Goal: Task Accomplishment & Management: Manage account settings

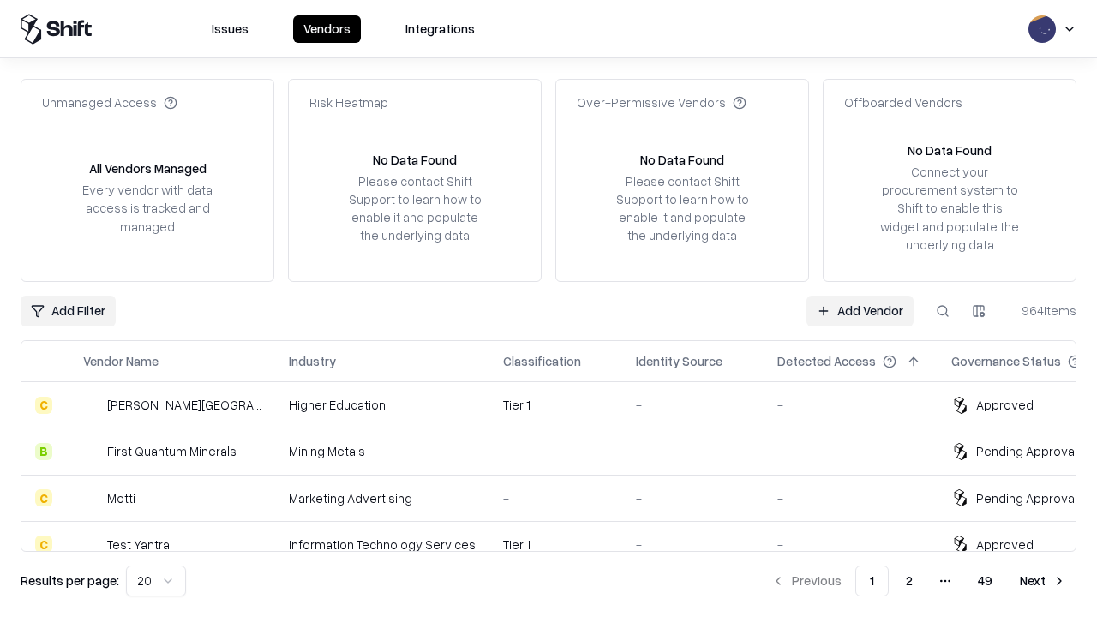
click at [860, 310] on link "Add Vendor" at bounding box center [860, 311] width 107 height 31
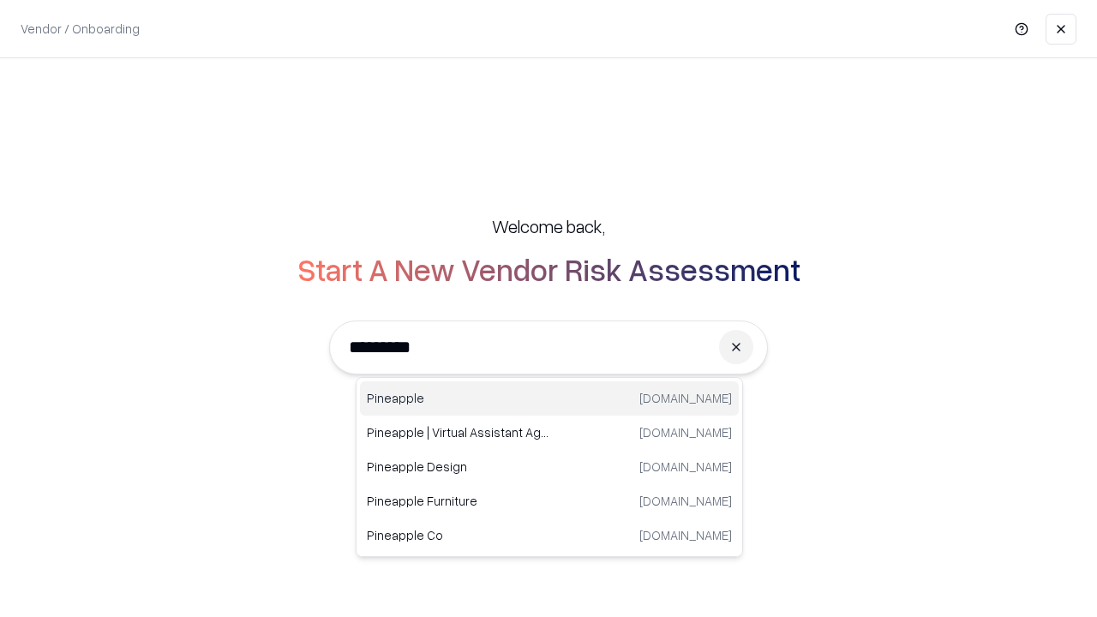
click at [549, 399] on div "Pineapple [DOMAIN_NAME]" at bounding box center [549, 398] width 379 height 34
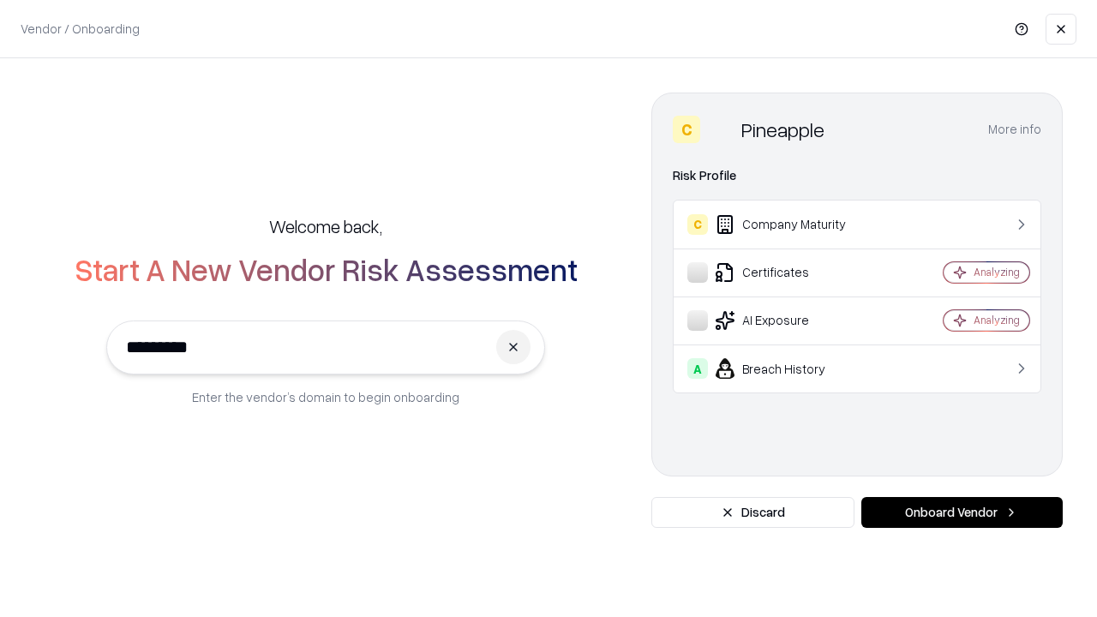
type input "*********"
click at [962, 513] on button "Onboard Vendor" at bounding box center [961, 512] width 201 height 31
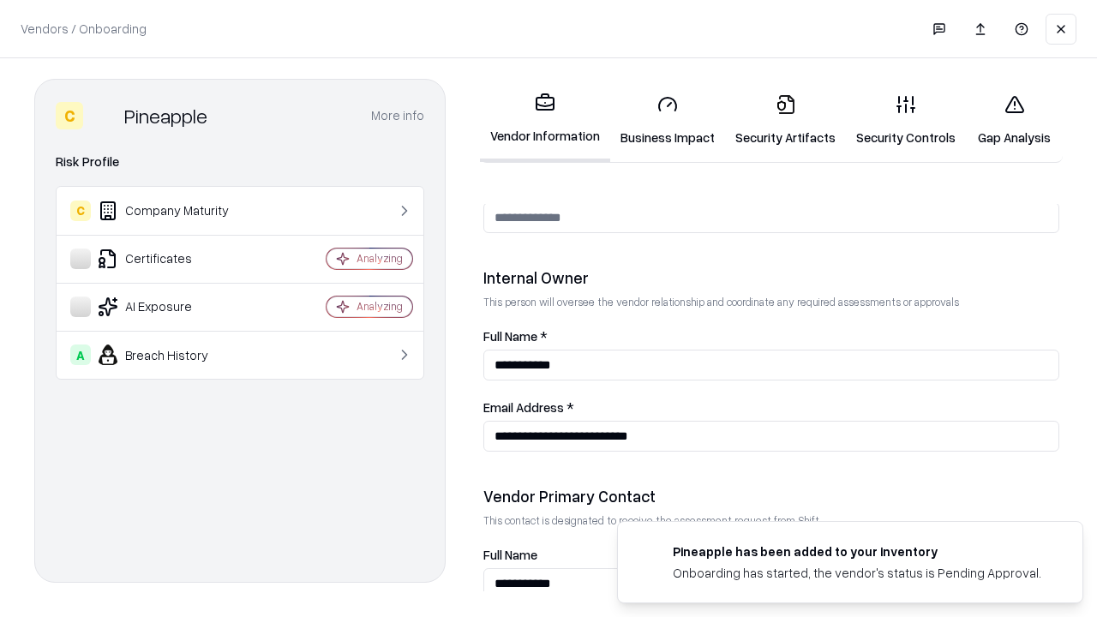
scroll to position [888, 0]
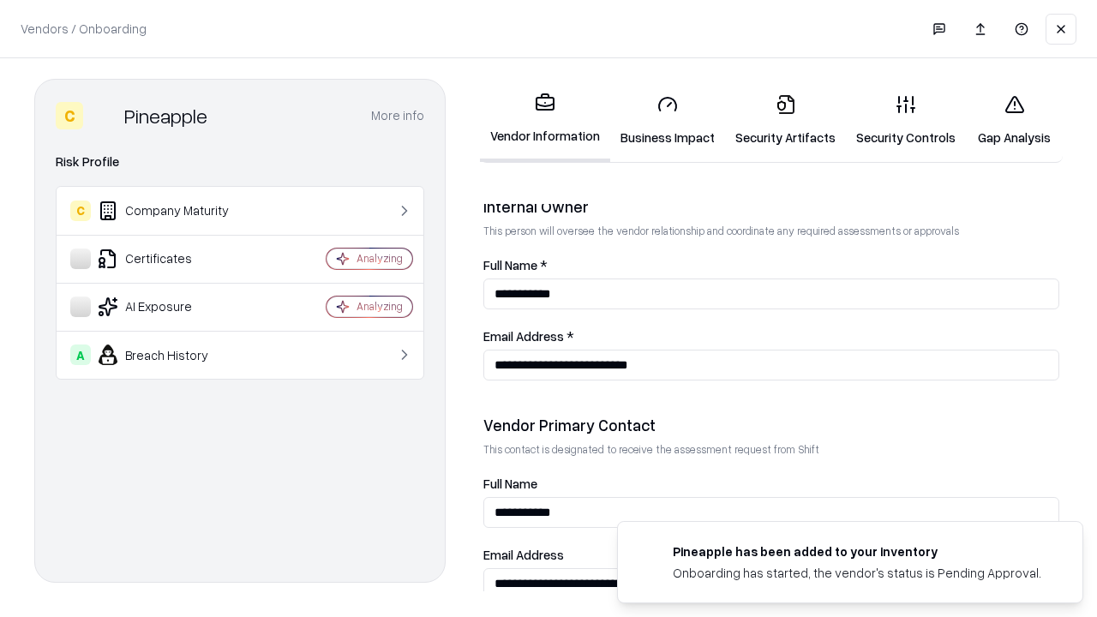
click at [785, 120] on link "Security Artifacts" at bounding box center [785, 121] width 121 height 80
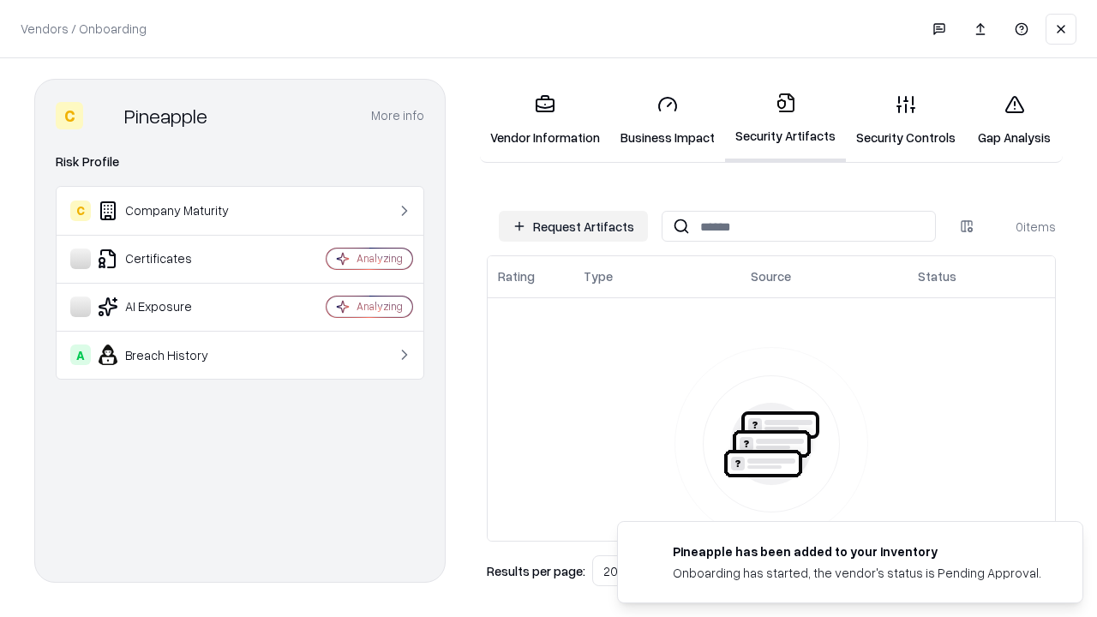
click at [573, 226] on button "Request Artifacts" at bounding box center [573, 226] width 149 height 31
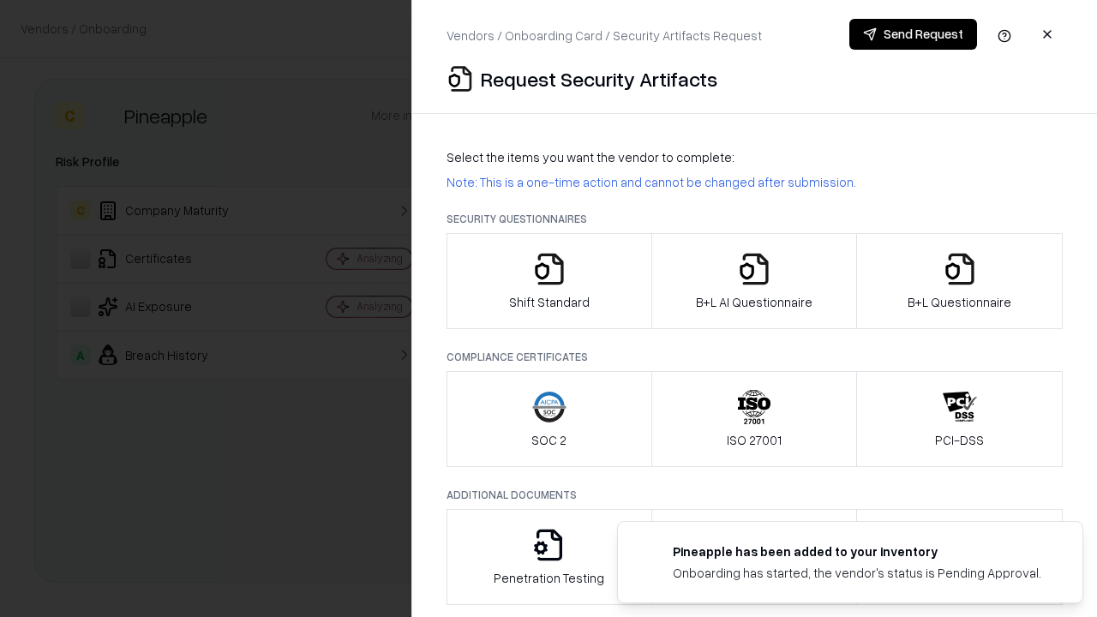
click at [959, 281] on icon "button" at bounding box center [960, 269] width 34 height 34
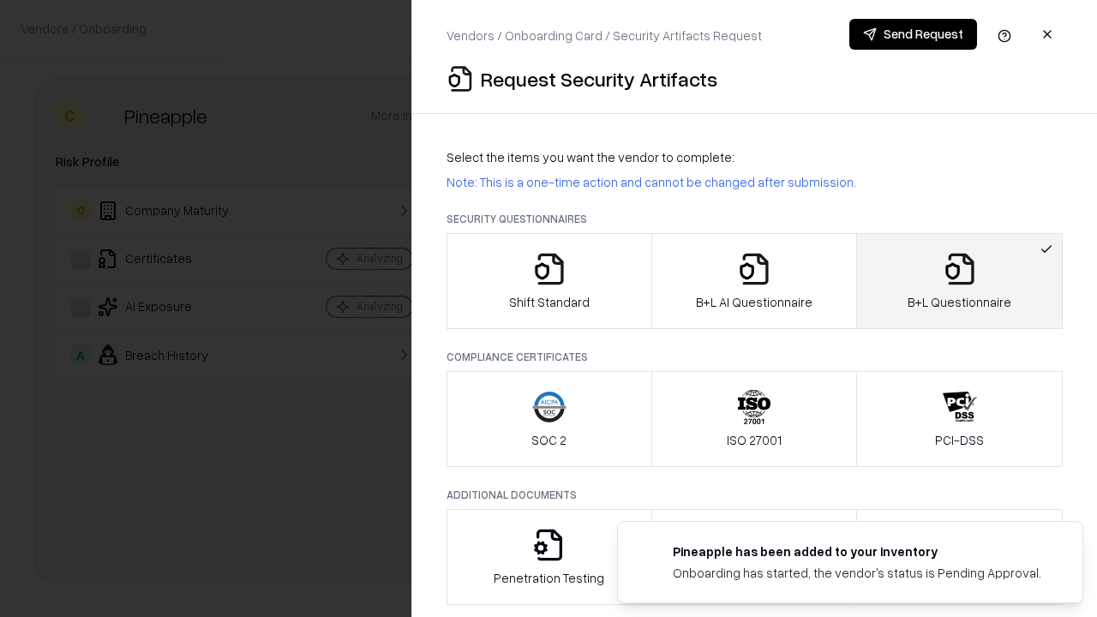
click at [753, 281] on icon "button" at bounding box center [754, 269] width 34 height 34
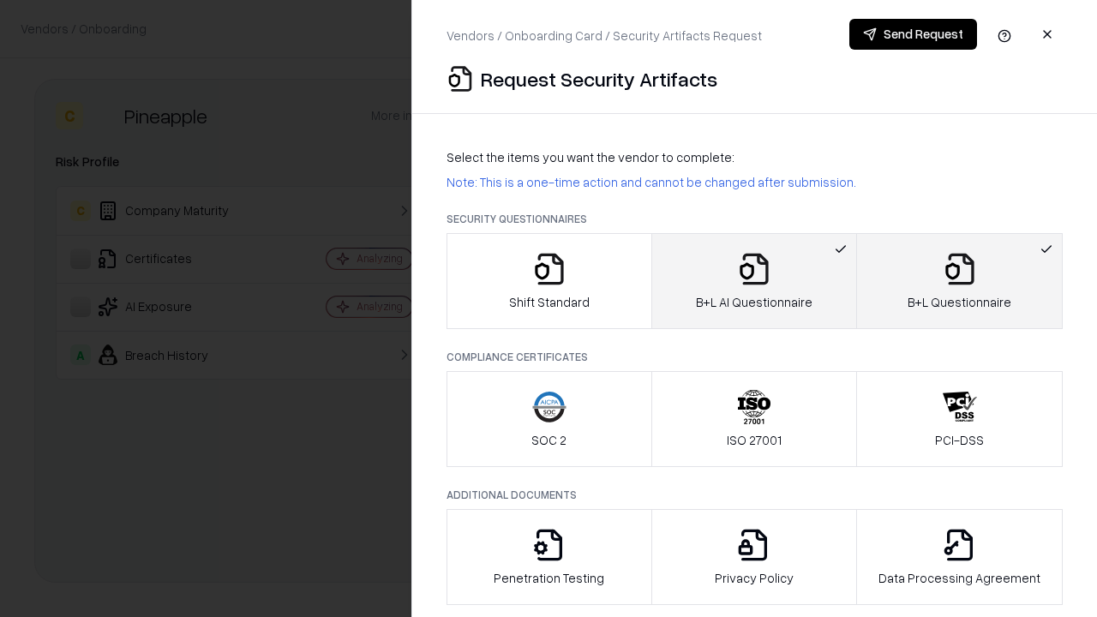
click at [913, 34] on button "Send Request" at bounding box center [913, 34] width 128 height 31
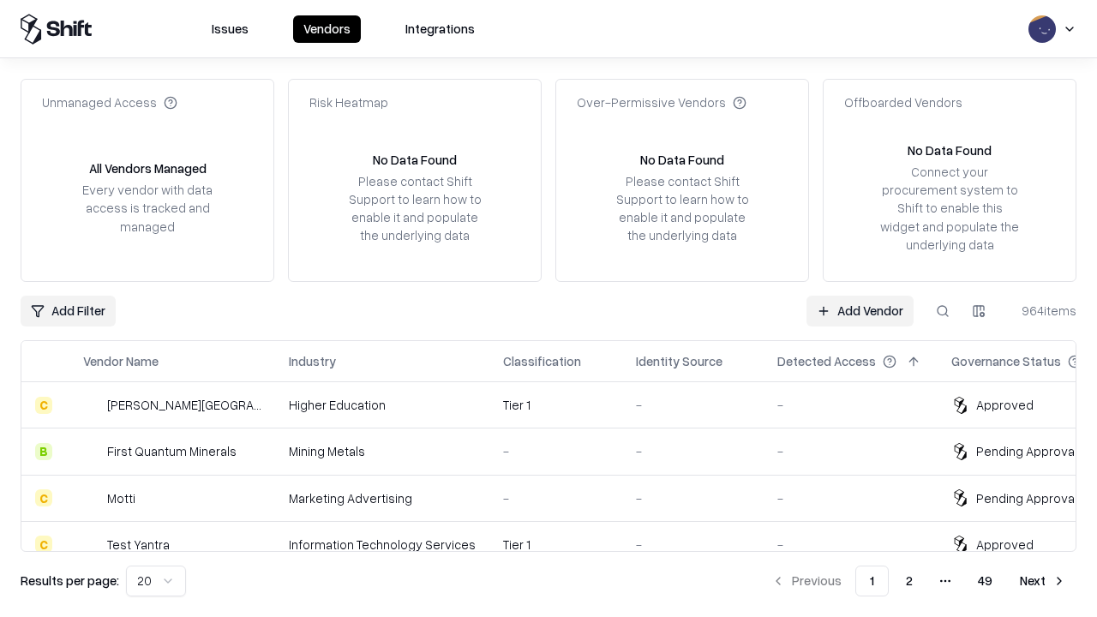
click at [943, 310] on button at bounding box center [942, 311] width 31 height 31
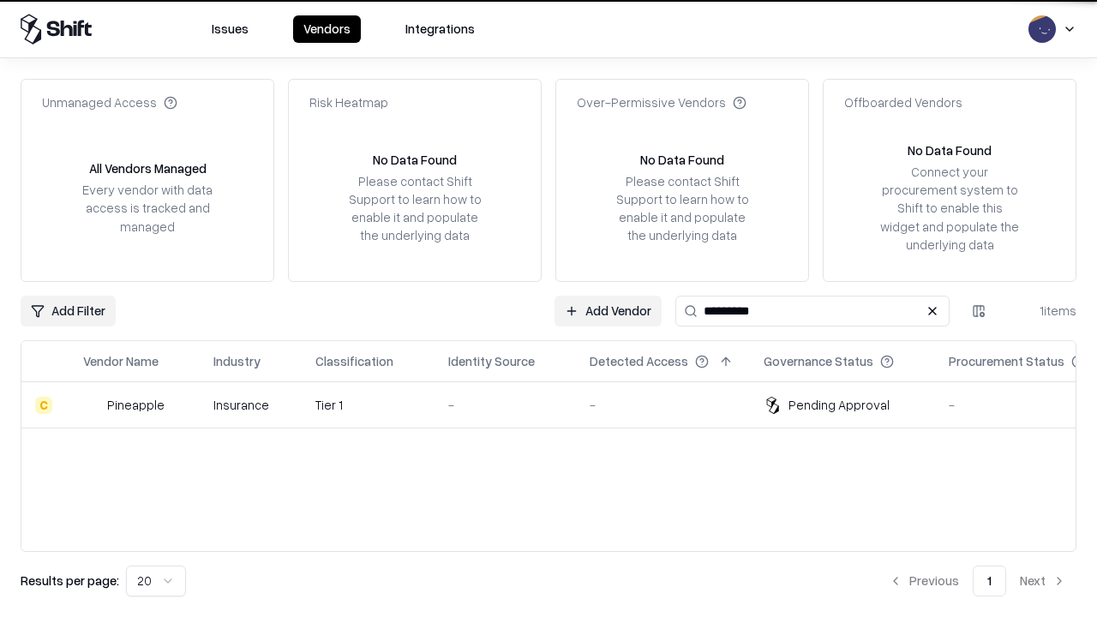
type input "*********"
click at [559, 405] on div "-" at bounding box center [505, 405] width 114 height 18
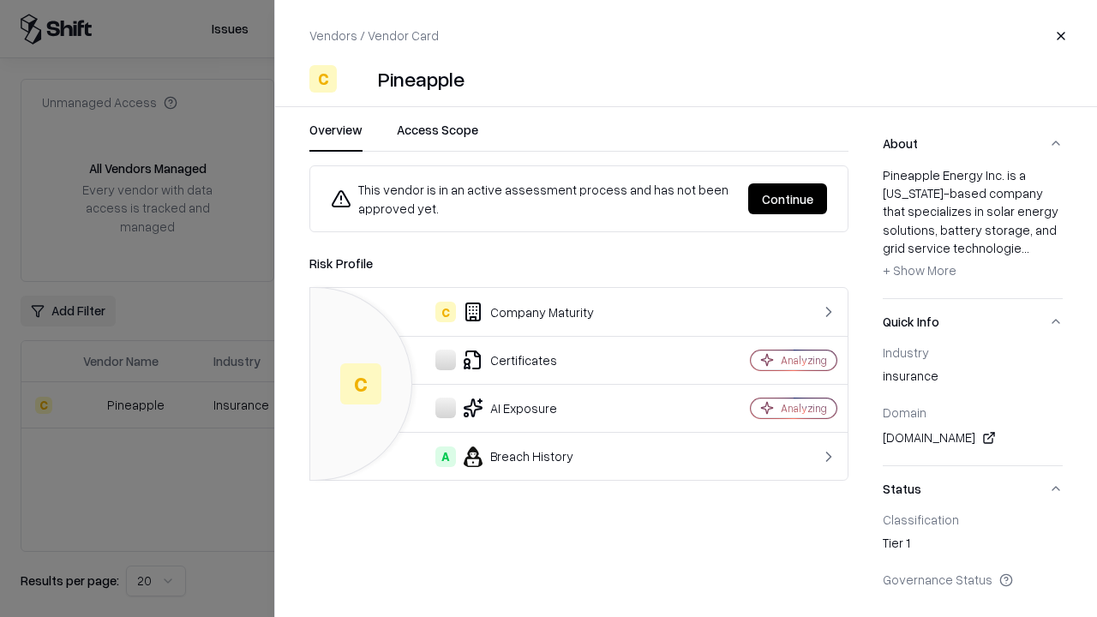
click at [788, 199] on button "Continue" at bounding box center [787, 198] width 79 height 31
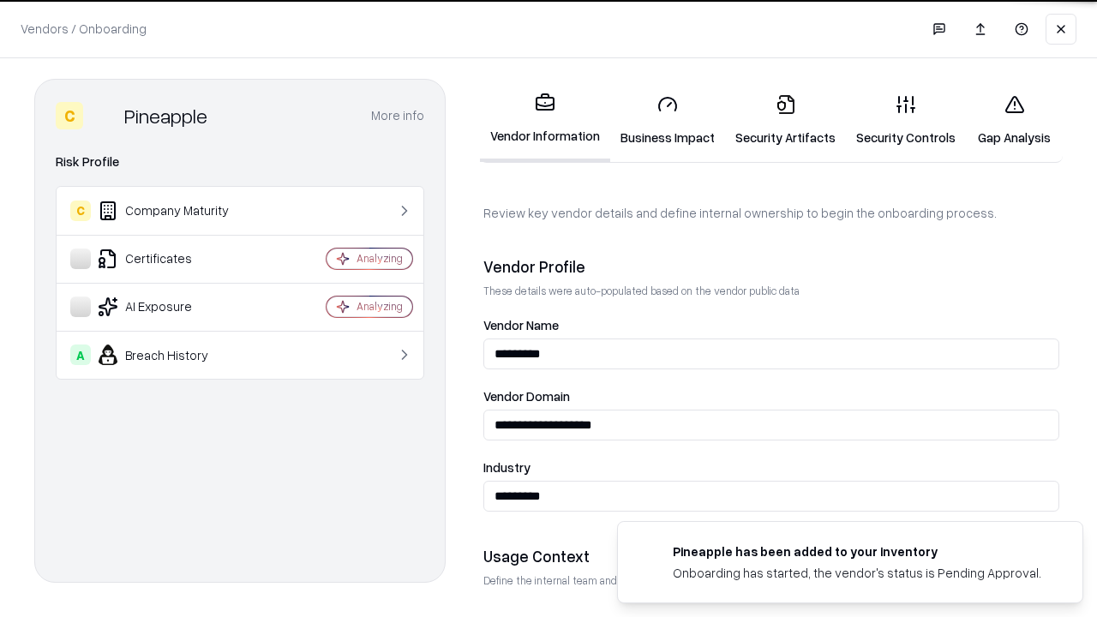
click at [785, 120] on link "Security Artifacts" at bounding box center [785, 121] width 121 height 80
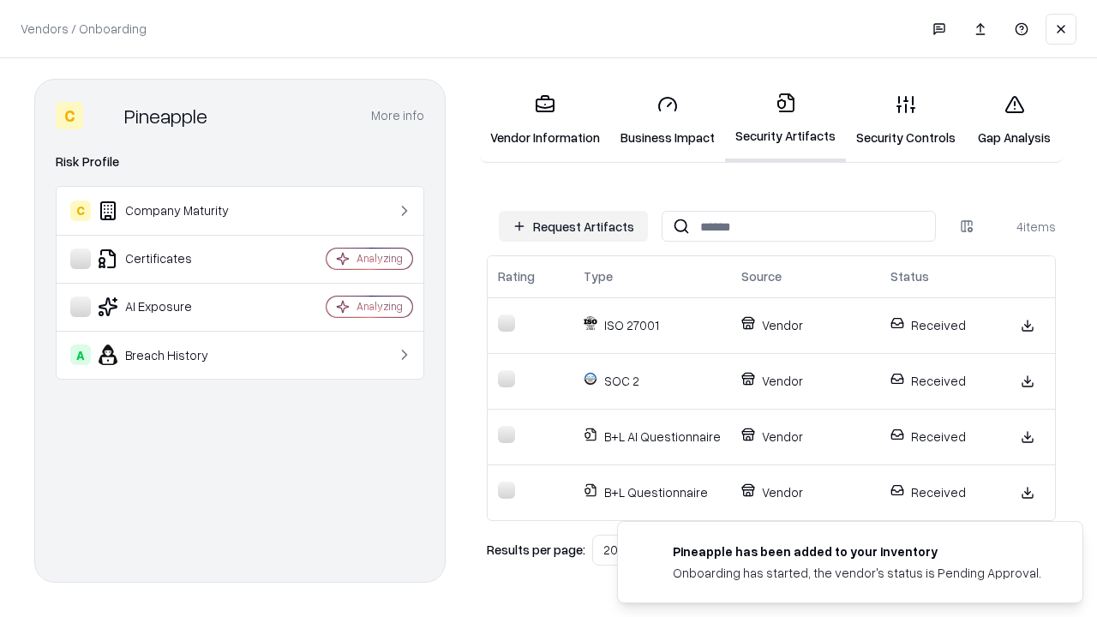
click at [1014, 120] on link "Gap Analysis" at bounding box center [1014, 121] width 97 height 80
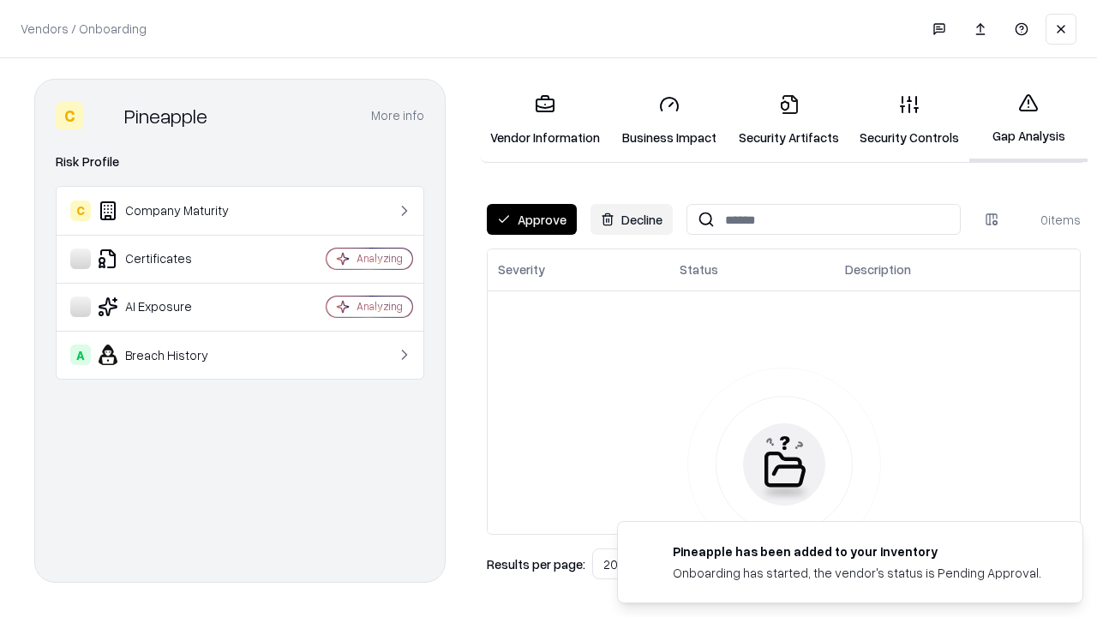
click at [531, 219] on button "Approve" at bounding box center [532, 219] width 90 height 31
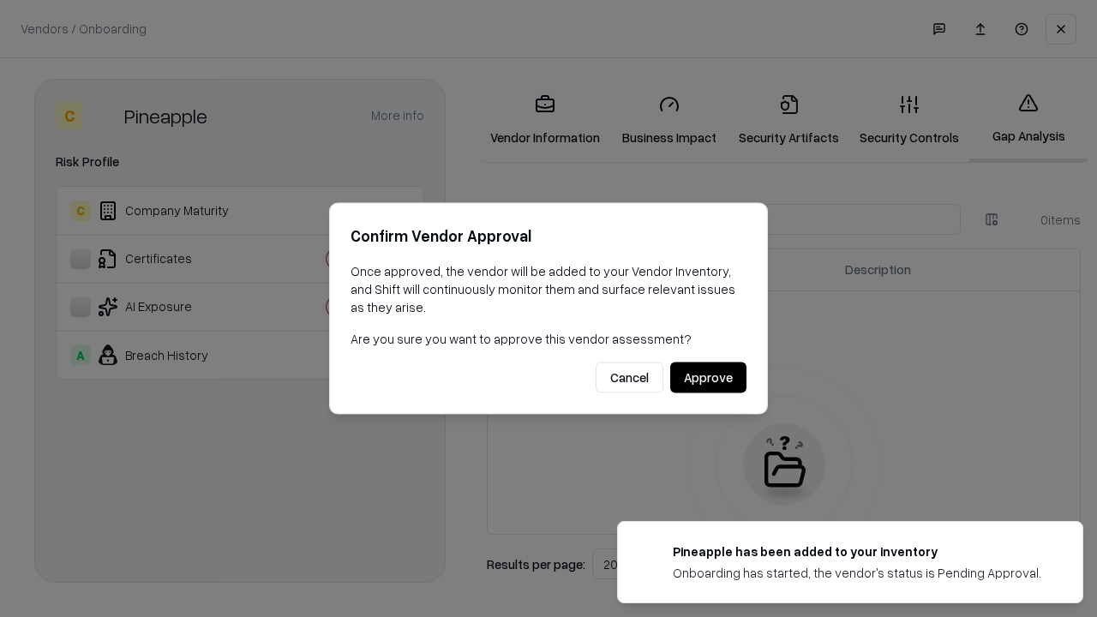
click at [708, 377] on button "Approve" at bounding box center [708, 378] width 76 height 31
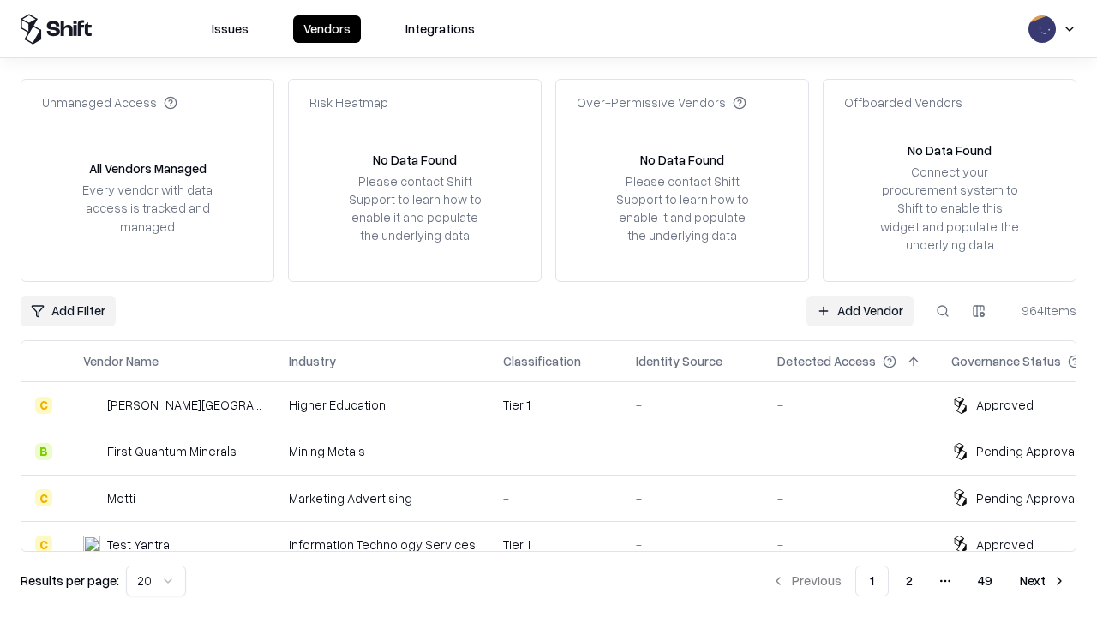
type input "*********"
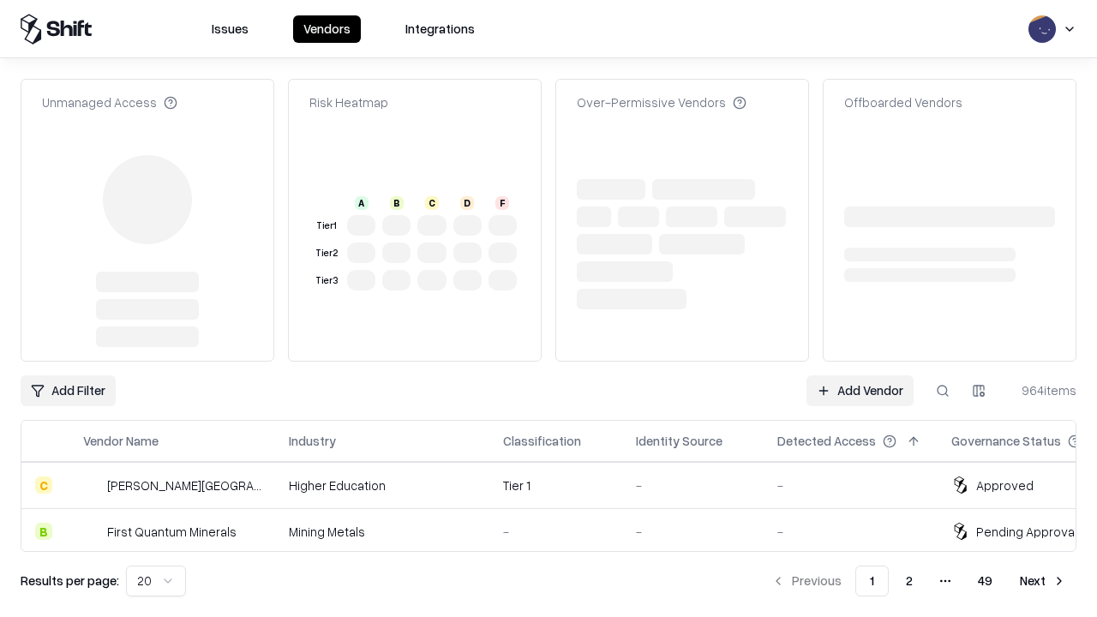
click at [860, 375] on link "Add Vendor" at bounding box center [860, 390] width 107 height 31
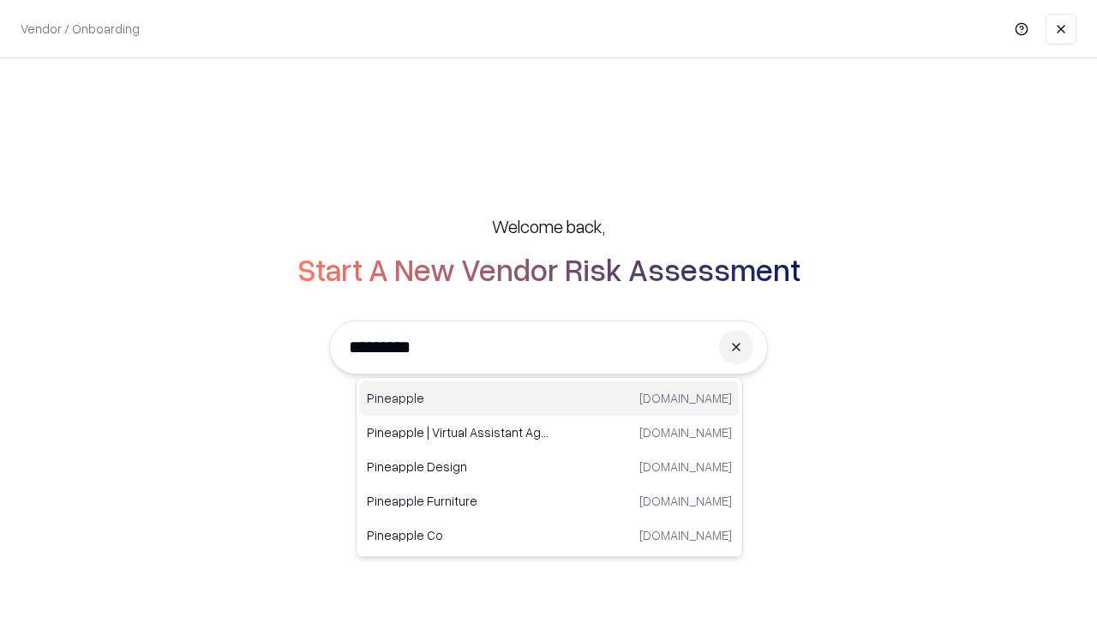
click at [549, 399] on div "Pineapple [DOMAIN_NAME]" at bounding box center [549, 398] width 379 height 34
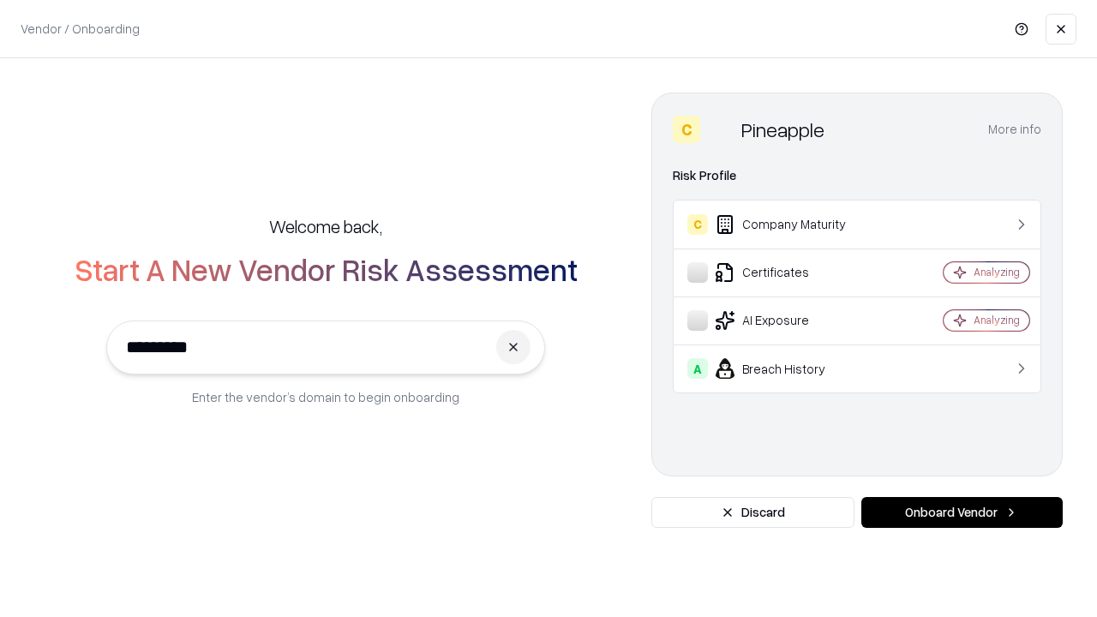
type input "*********"
click at [962, 513] on button "Onboard Vendor" at bounding box center [961, 512] width 201 height 31
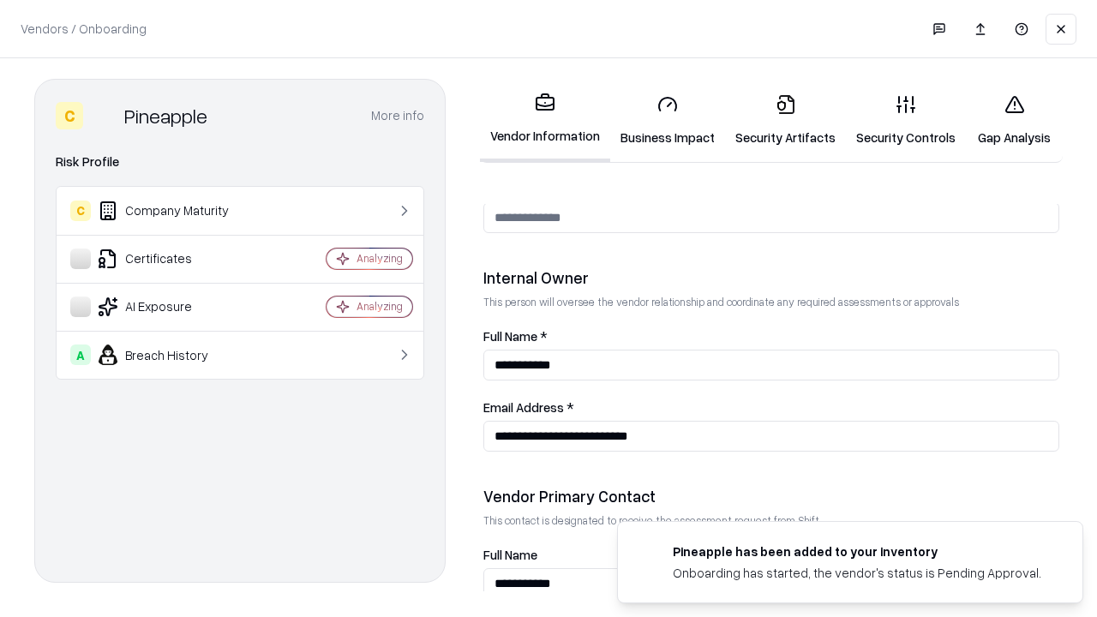
scroll to position [888, 0]
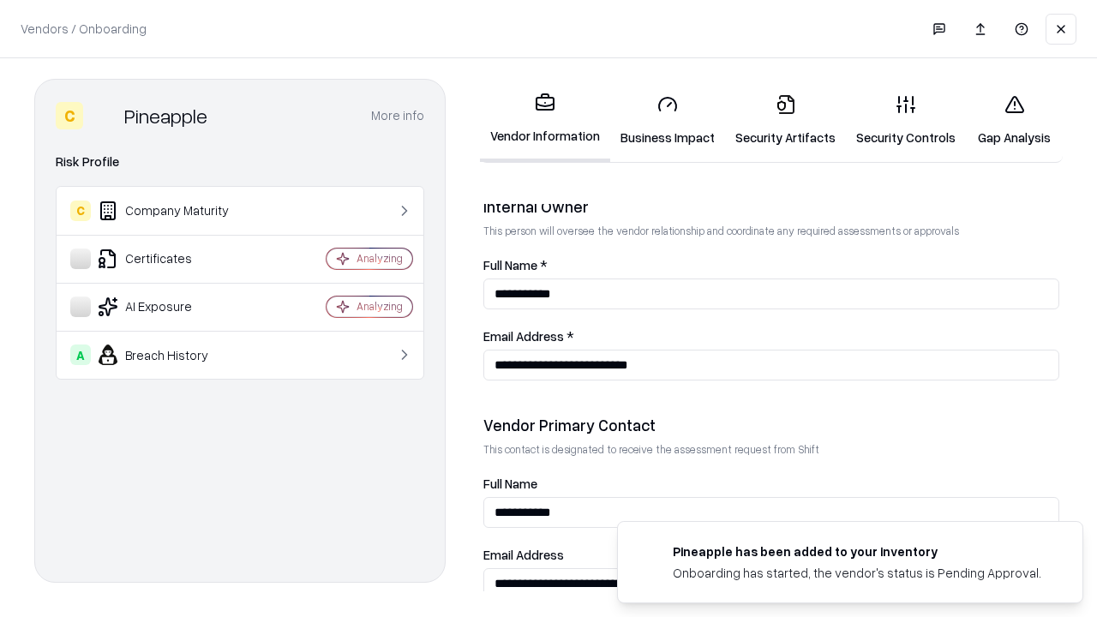
click at [1014, 120] on link "Gap Analysis" at bounding box center [1014, 121] width 97 height 80
